Goal: Task Accomplishment & Management: Complete application form

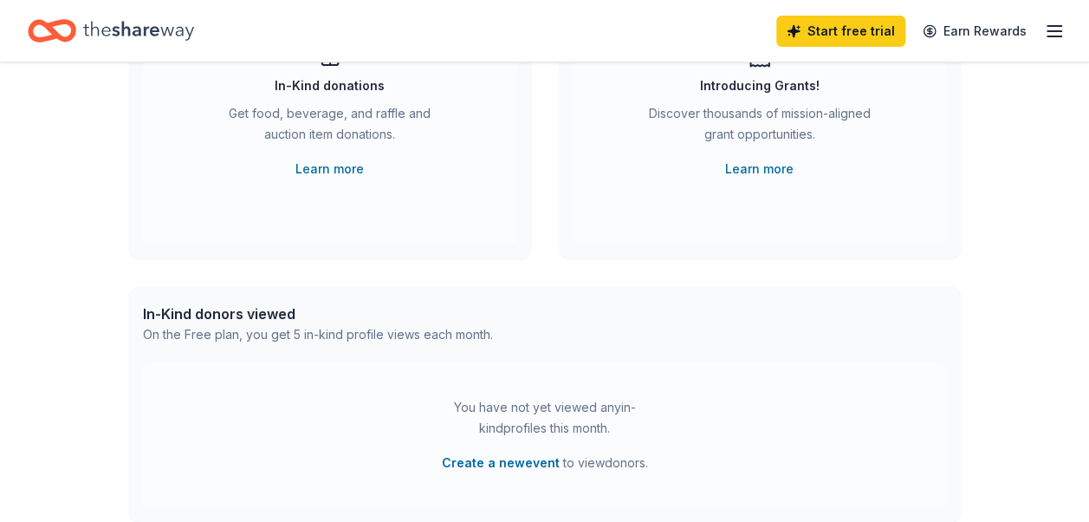
scroll to position [87, 0]
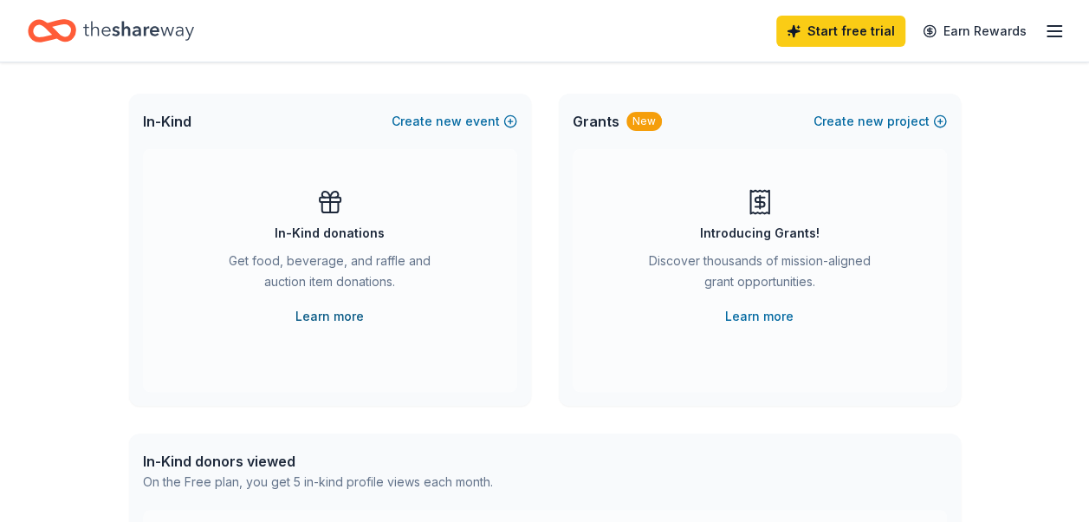
click at [331, 318] on link "Learn more" at bounding box center [330, 316] width 68 height 21
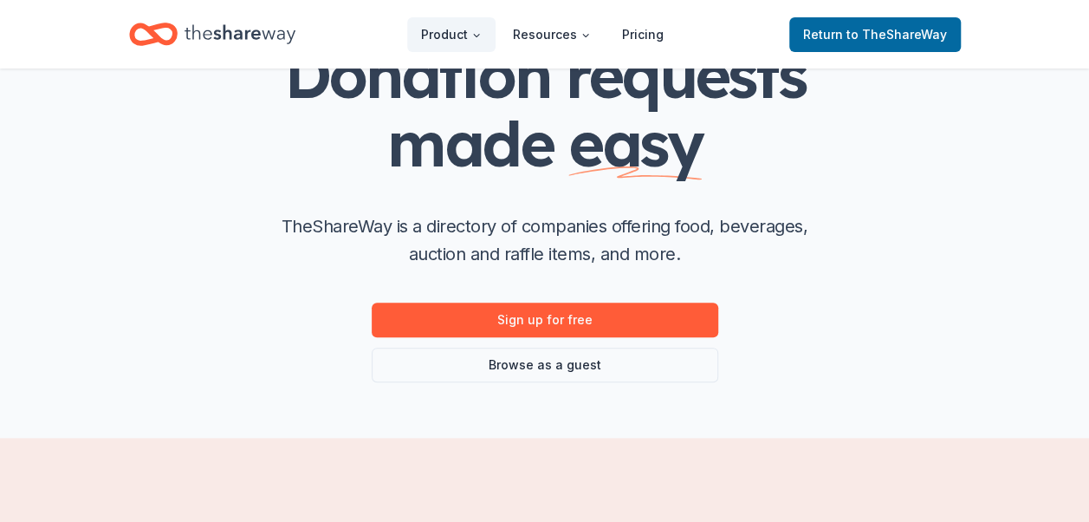
scroll to position [173, 0]
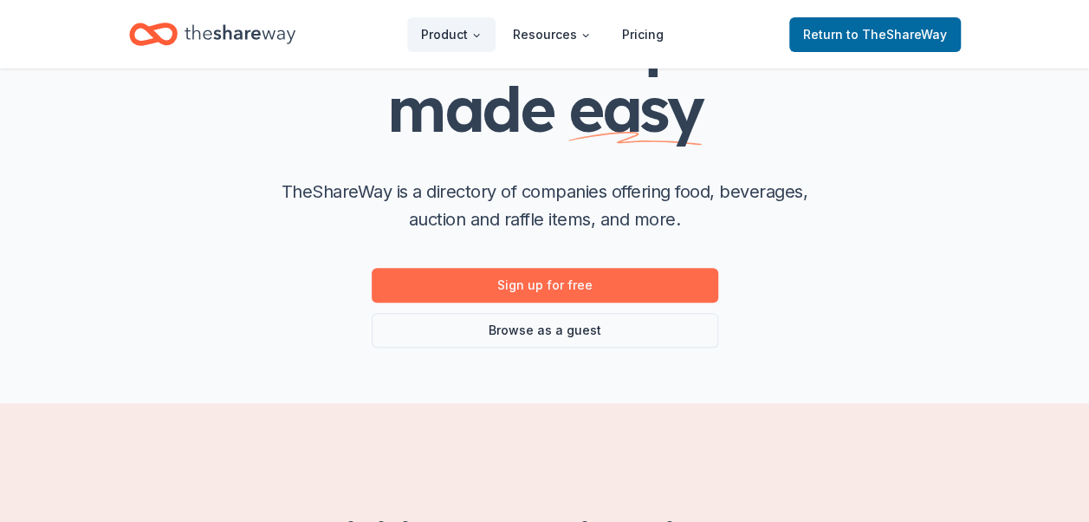
click at [617, 284] on link "Sign up for free" at bounding box center [545, 285] width 347 height 35
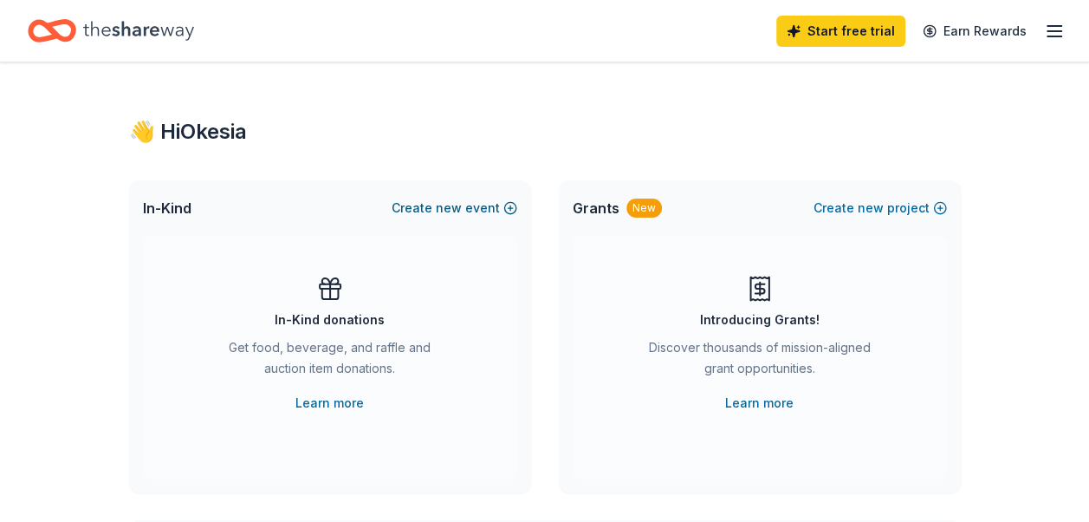
click at [439, 210] on span "new" at bounding box center [449, 208] width 26 height 21
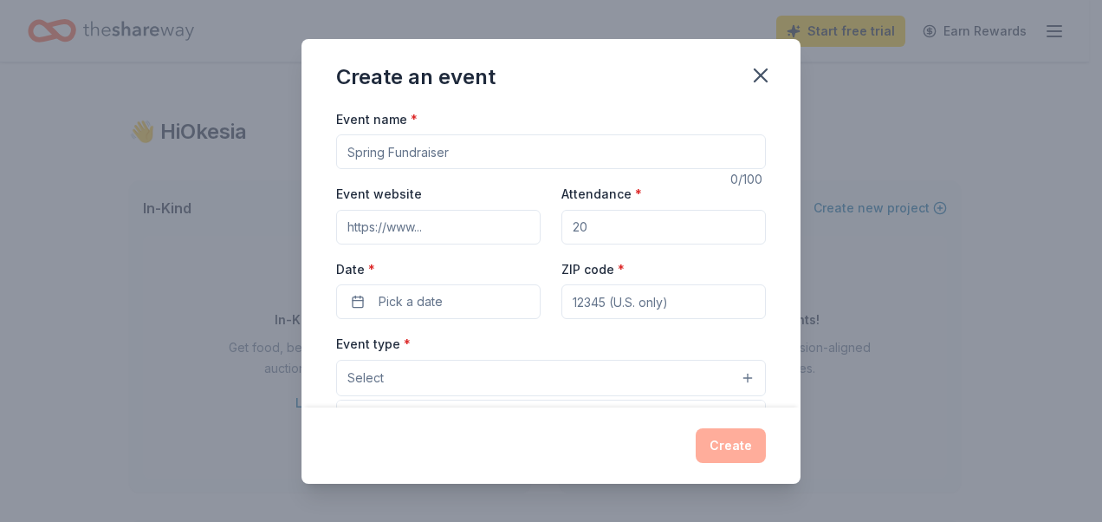
click at [739, 374] on button "Select" at bounding box center [551, 378] width 430 height 36
click at [731, 371] on button "Select" at bounding box center [551, 378] width 430 height 36
drag, startPoint x: 666, startPoint y: 367, endPoint x: 563, endPoint y: 371, distance: 103.2
click at [627, 371] on button "Select" at bounding box center [551, 378] width 430 height 36
drag, startPoint x: 492, startPoint y: 370, endPoint x: 369, endPoint y: 370, distance: 123.1
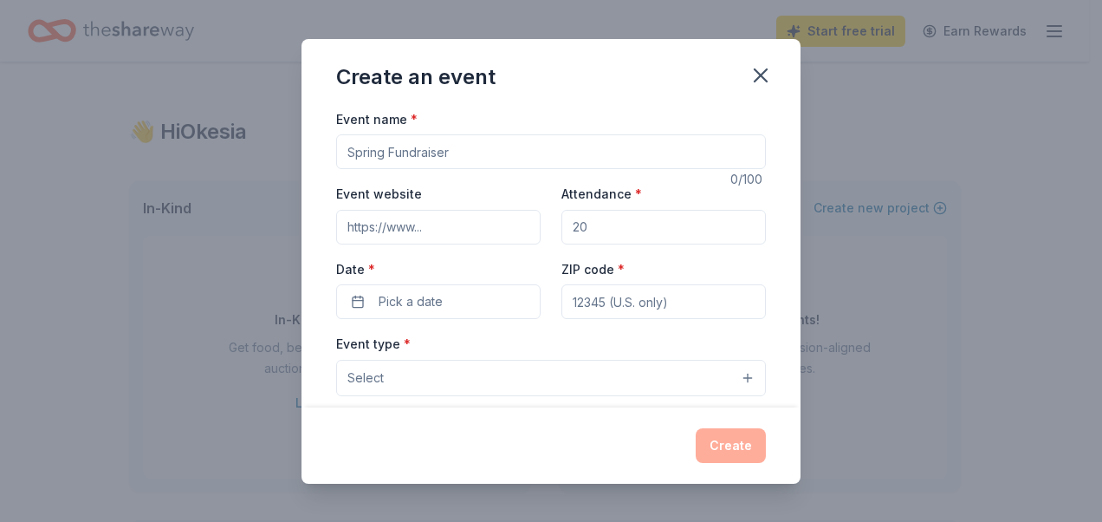
click at [395, 370] on button "Select" at bounding box center [551, 378] width 430 height 36
click at [369, 369] on span "Select" at bounding box center [366, 377] width 36 height 21
drag, startPoint x: 754, startPoint y: 380, endPoint x: 785, endPoint y: 297, distance: 88.0
click at [780, 308] on div "Event name * 0 /100 Event website Attendance * Date * Pick a date ZIP code * Ev…" at bounding box center [551, 257] width 499 height 299
click at [423, 152] on input "Event name *" at bounding box center [551, 151] width 430 height 35
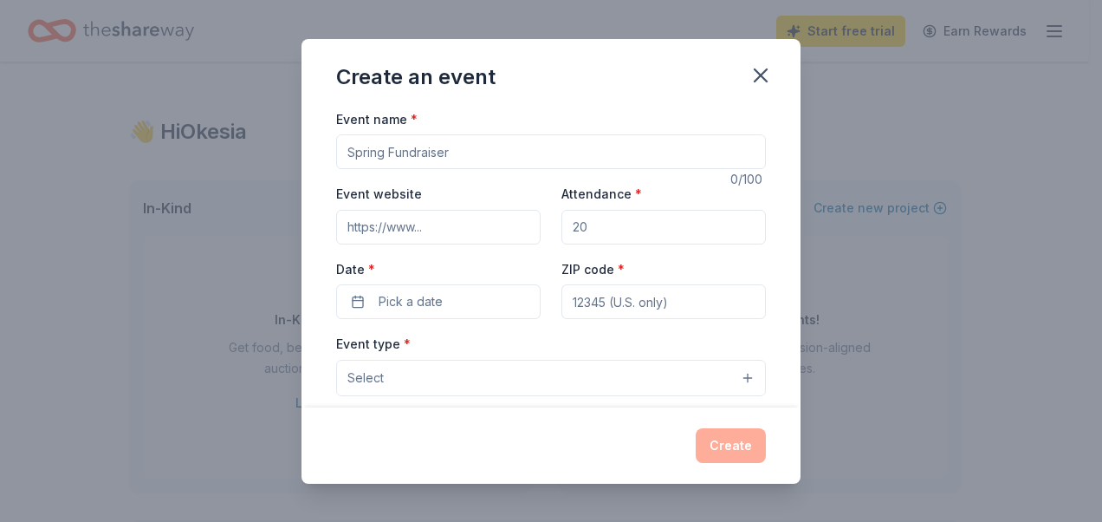
click at [461, 371] on button "Select" at bounding box center [551, 378] width 430 height 36
drag, startPoint x: 457, startPoint y: 378, endPoint x: 400, endPoint y: 378, distance: 56.3
click at [450, 378] on button "Select" at bounding box center [551, 378] width 430 height 36
click at [746, 373] on button "Select" at bounding box center [551, 378] width 430 height 36
click at [745, 373] on button "Select" at bounding box center [551, 378] width 430 height 36
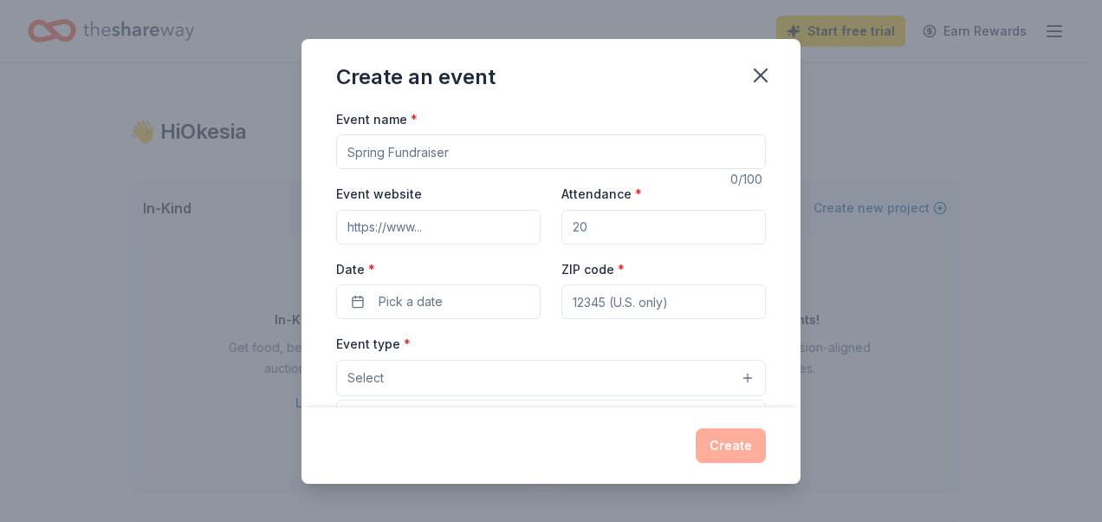
click at [736, 373] on button "Select" at bounding box center [551, 378] width 430 height 36
click at [739, 374] on button "Select" at bounding box center [551, 378] width 430 height 36
click at [627, 310] on input "ZIP code *" at bounding box center [664, 301] width 205 height 35
type input "75224"
type input "5151 Villiage Fair Dr"
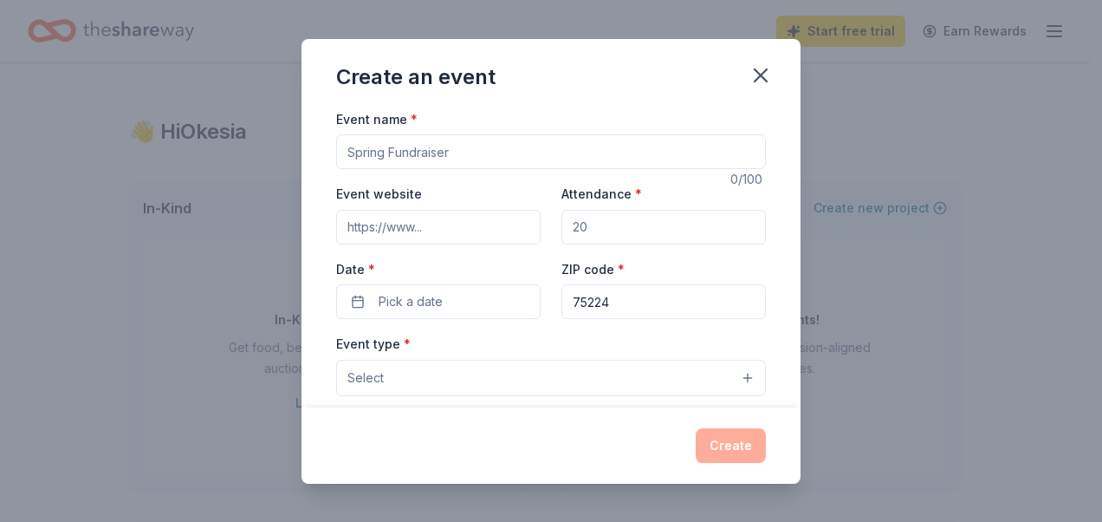
type input "Apt 15107"
drag, startPoint x: 472, startPoint y: 295, endPoint x: 459, endPoint y: 296, distance: 13.1
click at [470, 295] on button "Pick a date" at bounding box center [438, 301] width 205 height 35
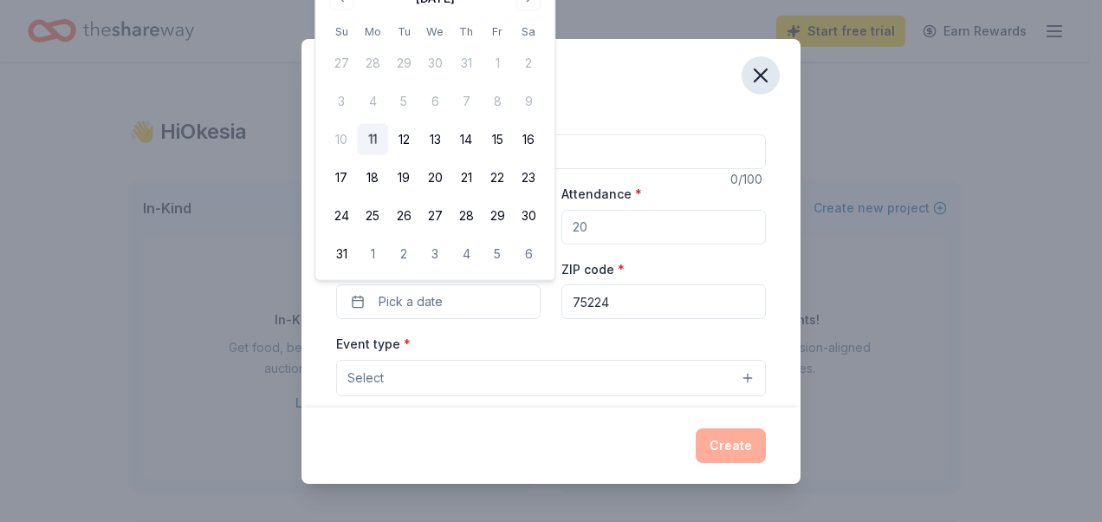
click at [764, 81] on icon "button" at bounding box center [761, 75] width 24 height 24
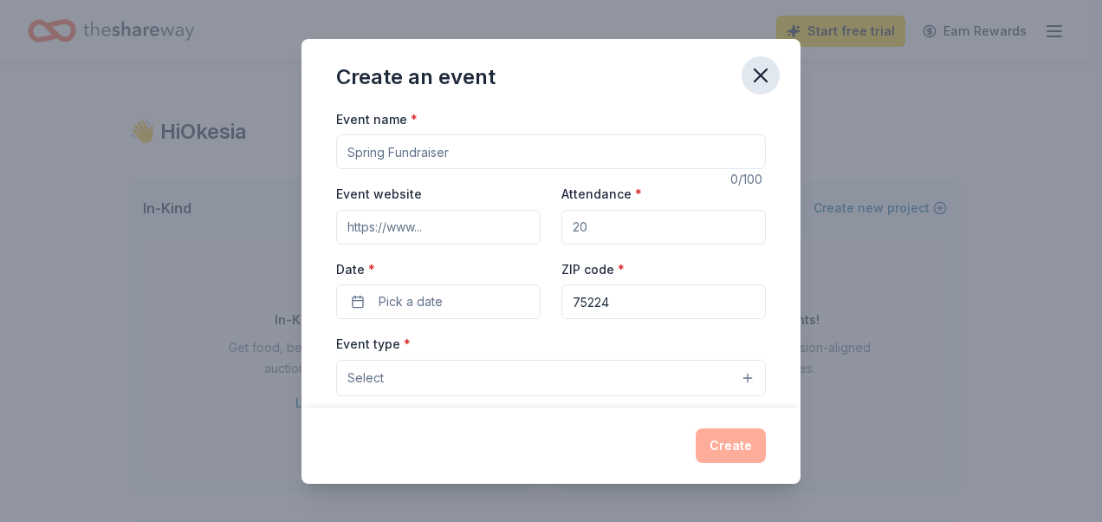
click at [751, 81] on icon "button" at bounding box center [761, 75] width 24 height 24
